Goal: Task Accomplishment & Management: Manage account settings

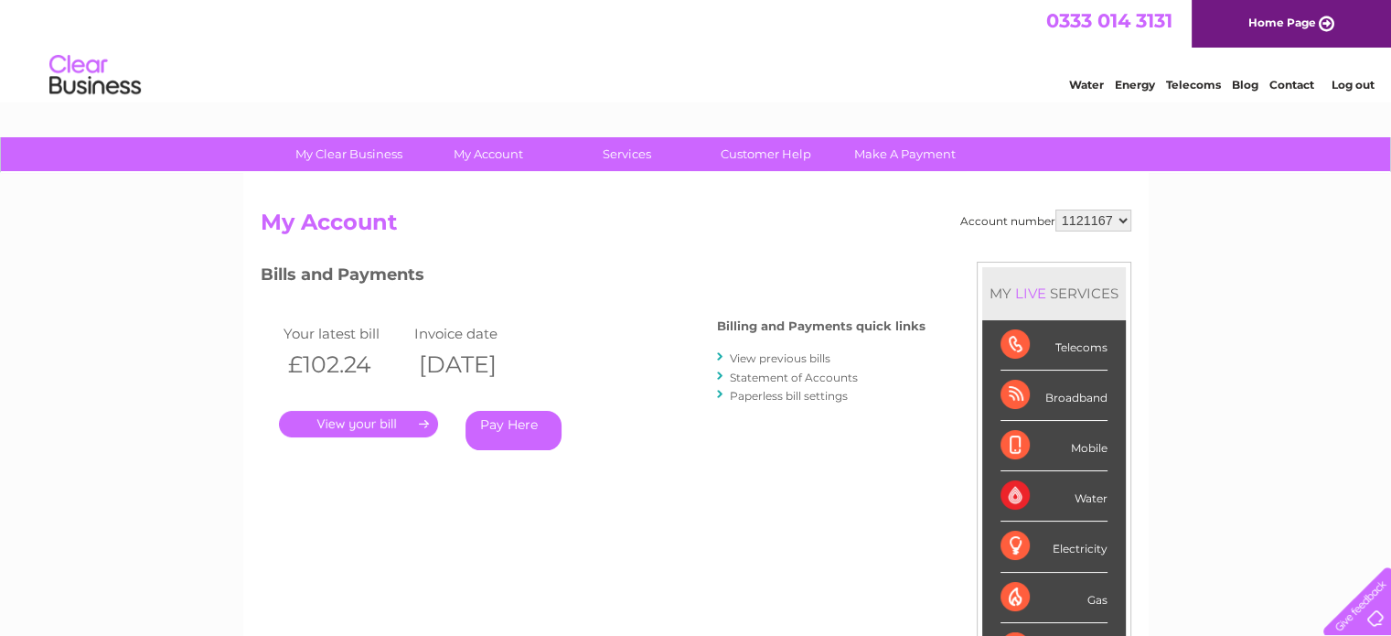
click at [773, 359] on link "View previous bills" at bounding box center [780, 358] width 101 height 14
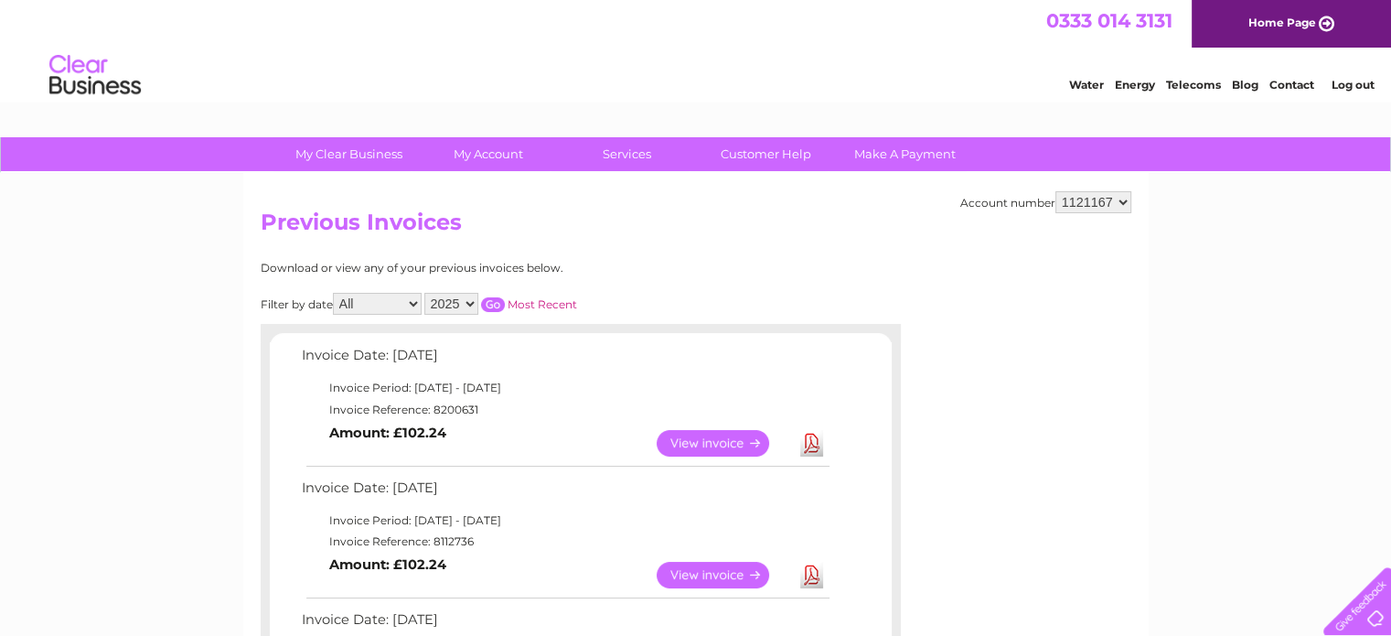
click at [719, 444] on link "View" at bounding box center [724, 443] width 134 height 27
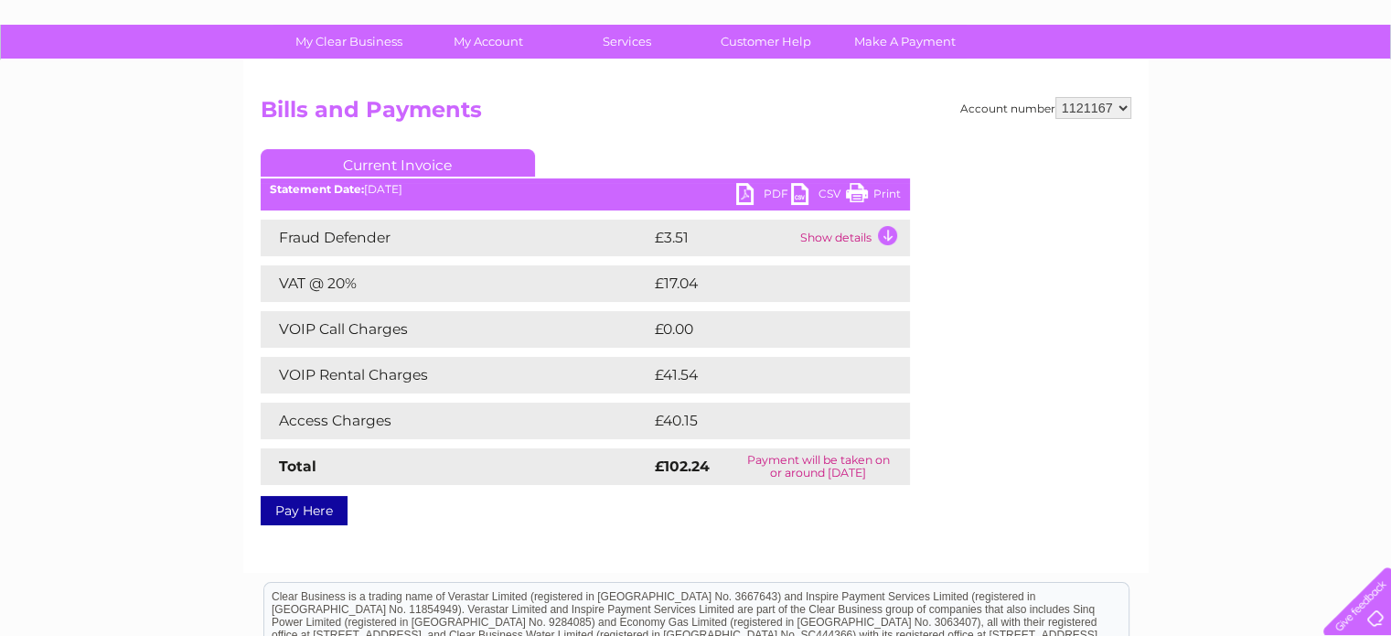
scroll to position [130, 0]
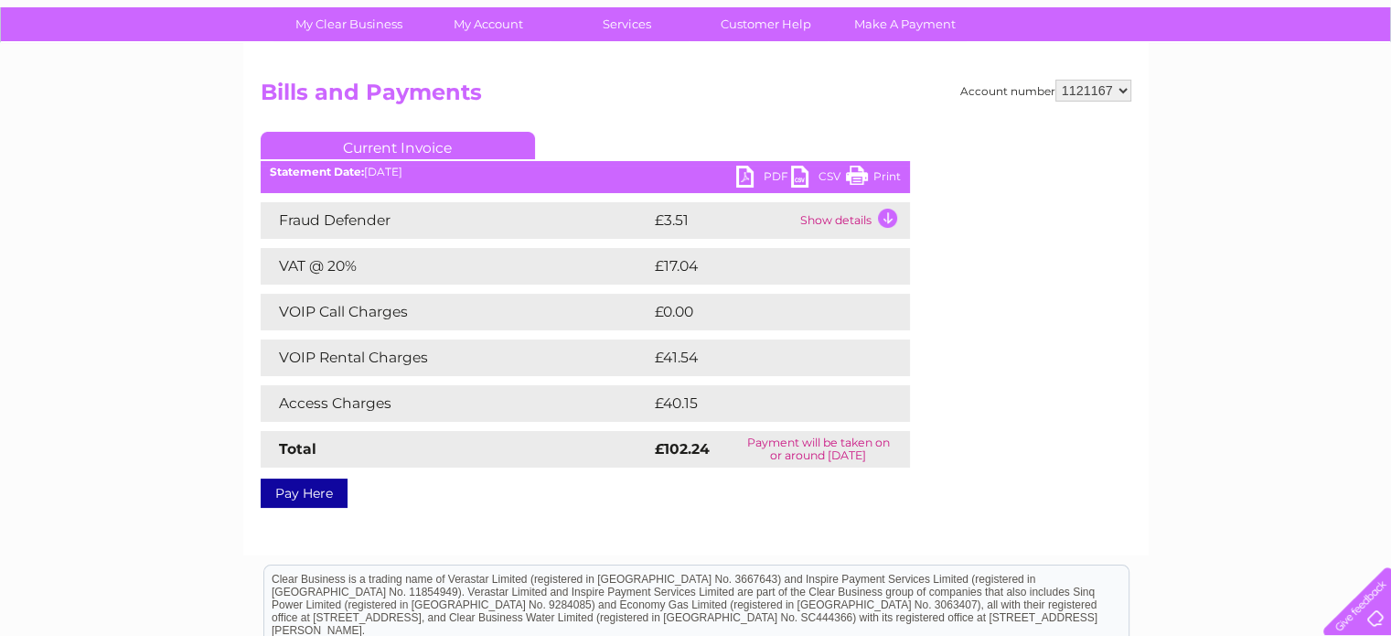
click at [763, 165] on ul "Current Invoice" at bounding box center [585, 149] width 649 height 34
click at [755, 183] on link "PDF" at bounding box center [763, 179] width 55 height 27
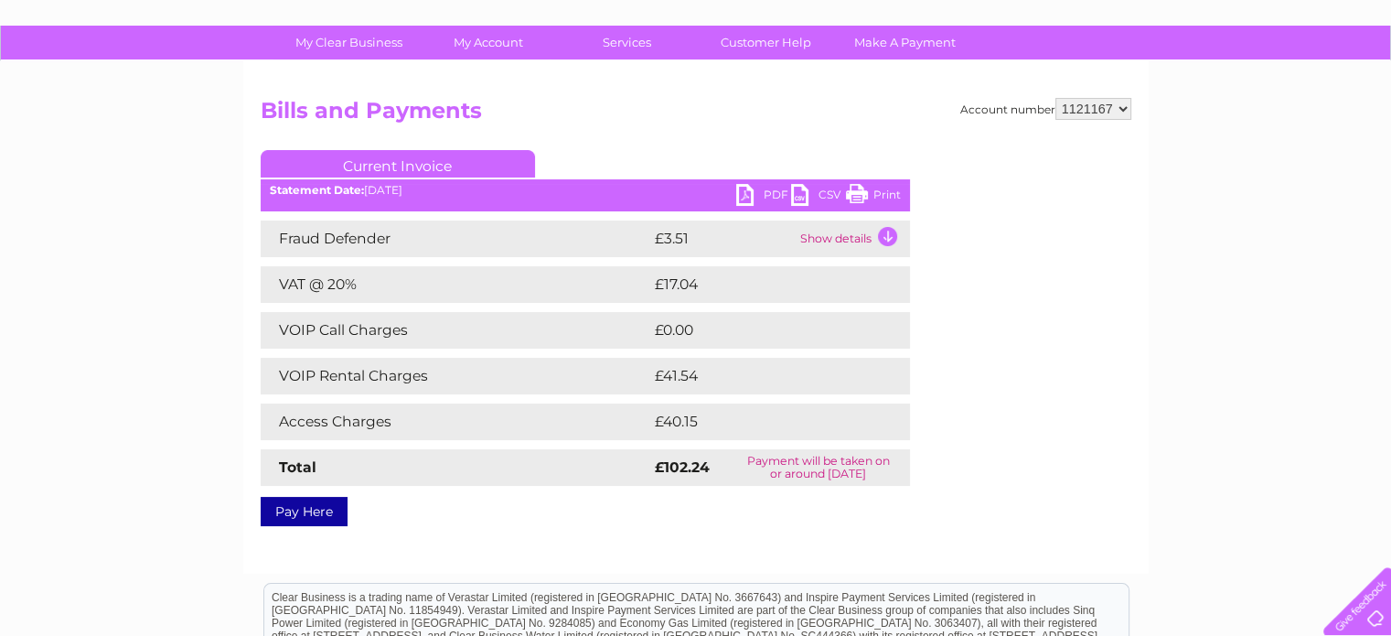
scroll to position [0, 0]
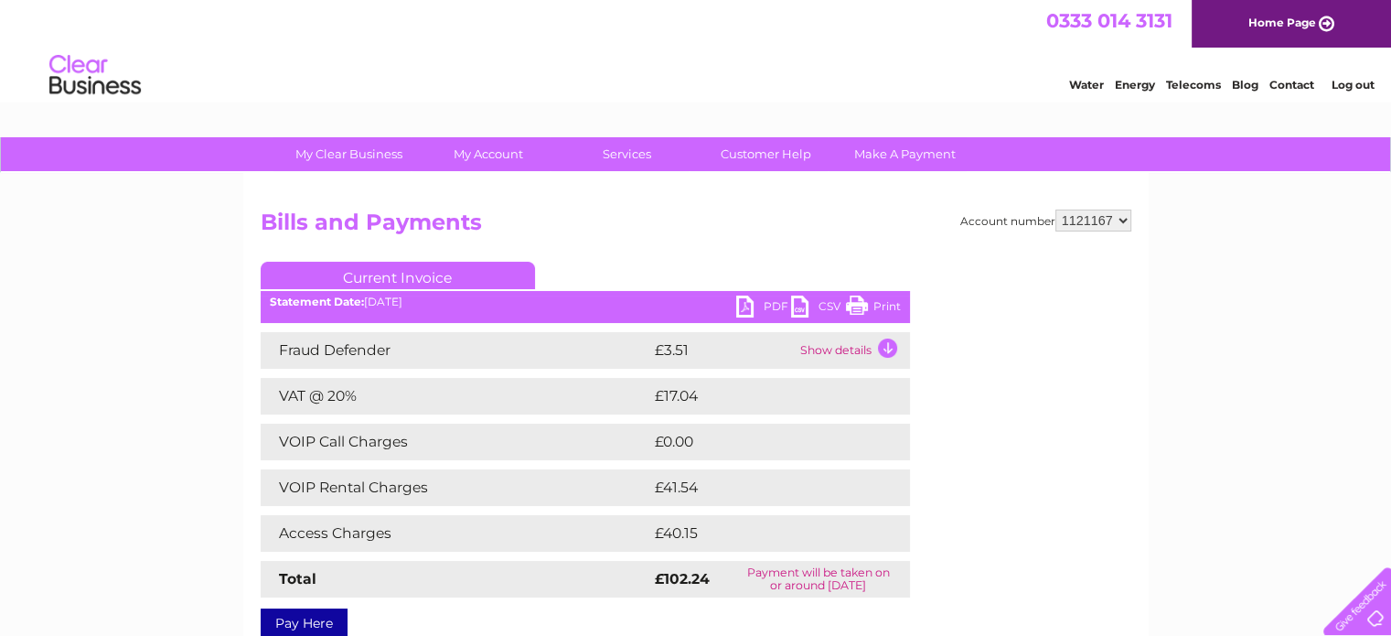
click at [1275, 32] on link "Home Page" at bounding box center [1291, 24] width 199 height 48
